Goal: Transaction & Acquisition: Obtain resource

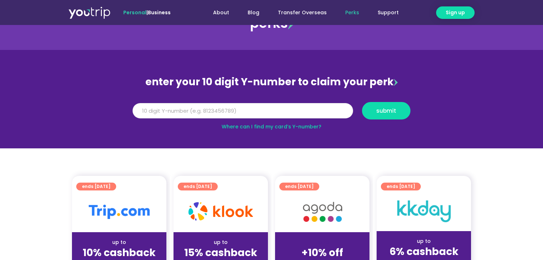
click at [242, 113] on input "Y Number" at bounding box center [243, 111] width 221 height 16
click at [398, 111] on span "submit" at bounding box center [386, 110] width 36 height 5
type input "8160157945"
click at [386, 108] on span "submit" at bounding box center [386, 110] width 20 height 5
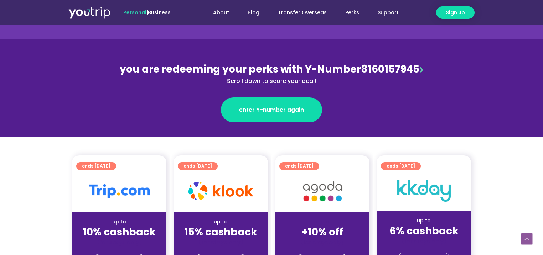
scroll to position [142, 0]
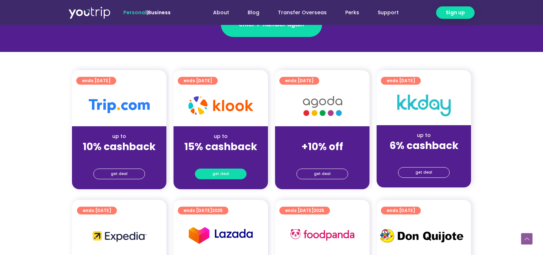
click at [218, 175] on span "get deal" at bounding box center [220, 174] width 17 height 10
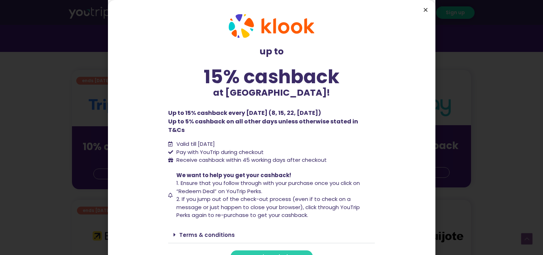
click at [425, 10] on icon "Close" at bounding box center [425, 9] width 5 height 5
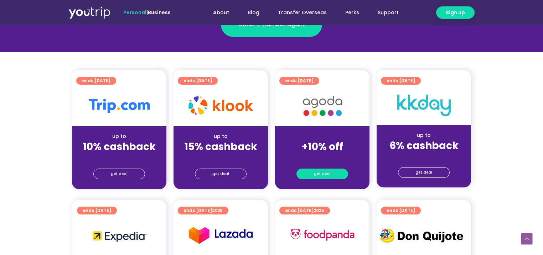
click at [329, 173] on span "get deal" at bounding box center [322, 174] width 17 height 10
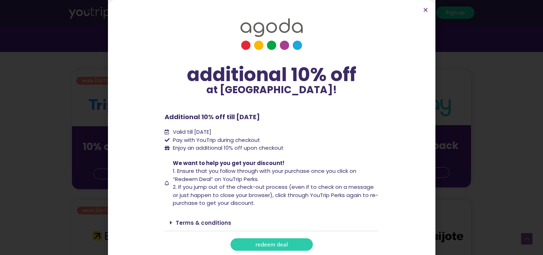
click at [293, 242] on link "redeem deal" at bounding box center [271, 245] width 82 height 12
click at [296, 243] on link "redeem deal" at bounding box center [271, 245] width 82 height 12
click at [290, 244] on link "redeem deal" at bounding box center [271, 245] width 82 height 12
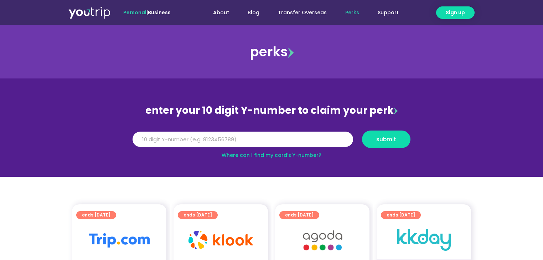
click at [123, 221] on div at bounding box center [119, 240] width 94 height 41
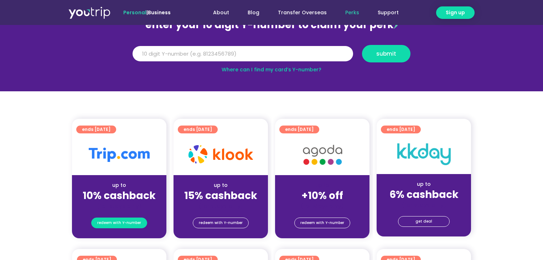
click at [123, 224] on span "redeem with Y-number" at bounding box center [119, 223] width 44 height 10
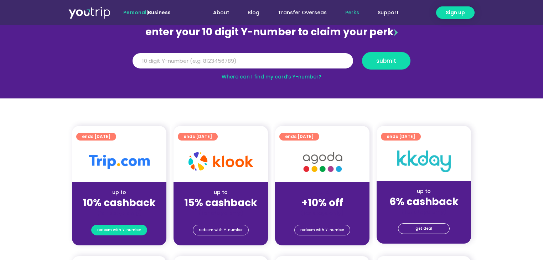
click at [136, 233] on span "redeem with Y-number" at bounding box center [119, 230] width 44 height 10
click at [212, 63] on input "Y Number" at bounding box center [243, 61] width 221 height 16
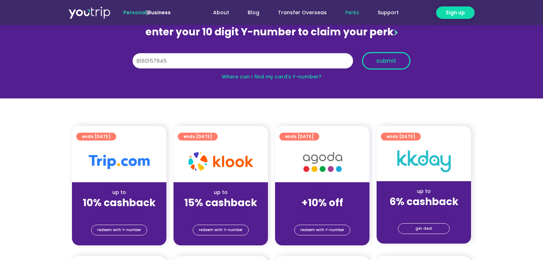
type input "8160157945"
click at [381, 64] on button "submit" at bounding box center [386, 60] width 48 height 17
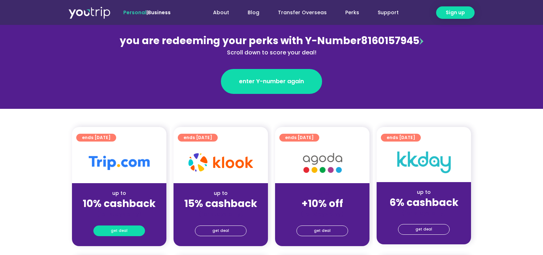
click at [121, 231] on span "get deal" at bounding box center [119, 231] width 17 height 10
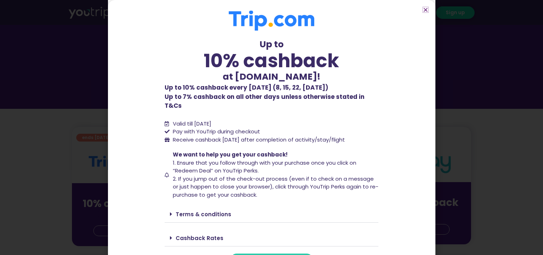
scroll to position [9, 0]
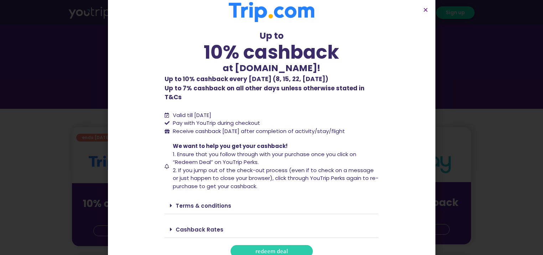
click at [259, 249] on span "redeem deal" at bounding box center [271, 251] width 32 height 5
